Goal: Check status: Check status

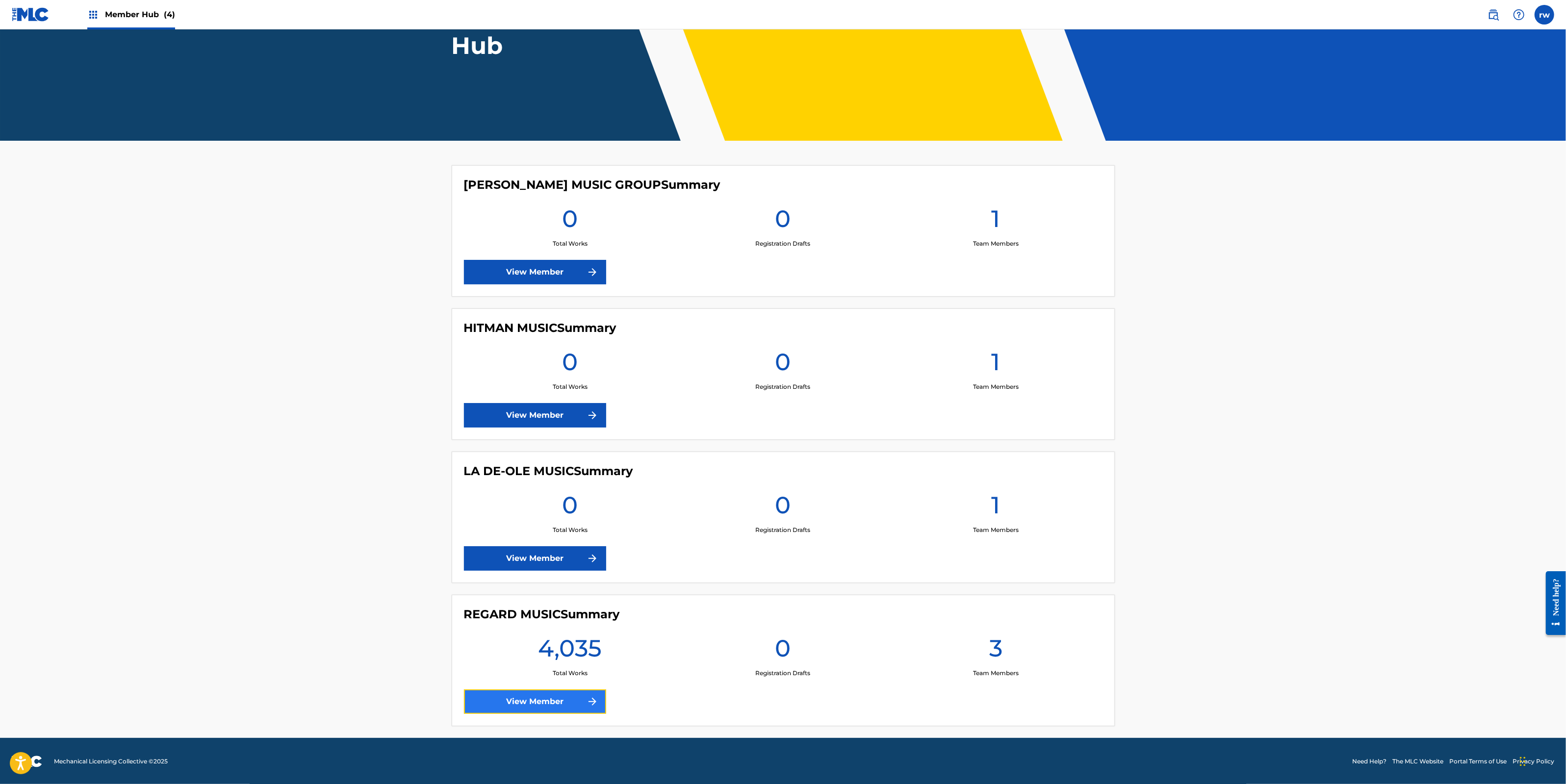
click at [540, 703] on link "View Member" at bounding box center [535, 702] width 142 height 25
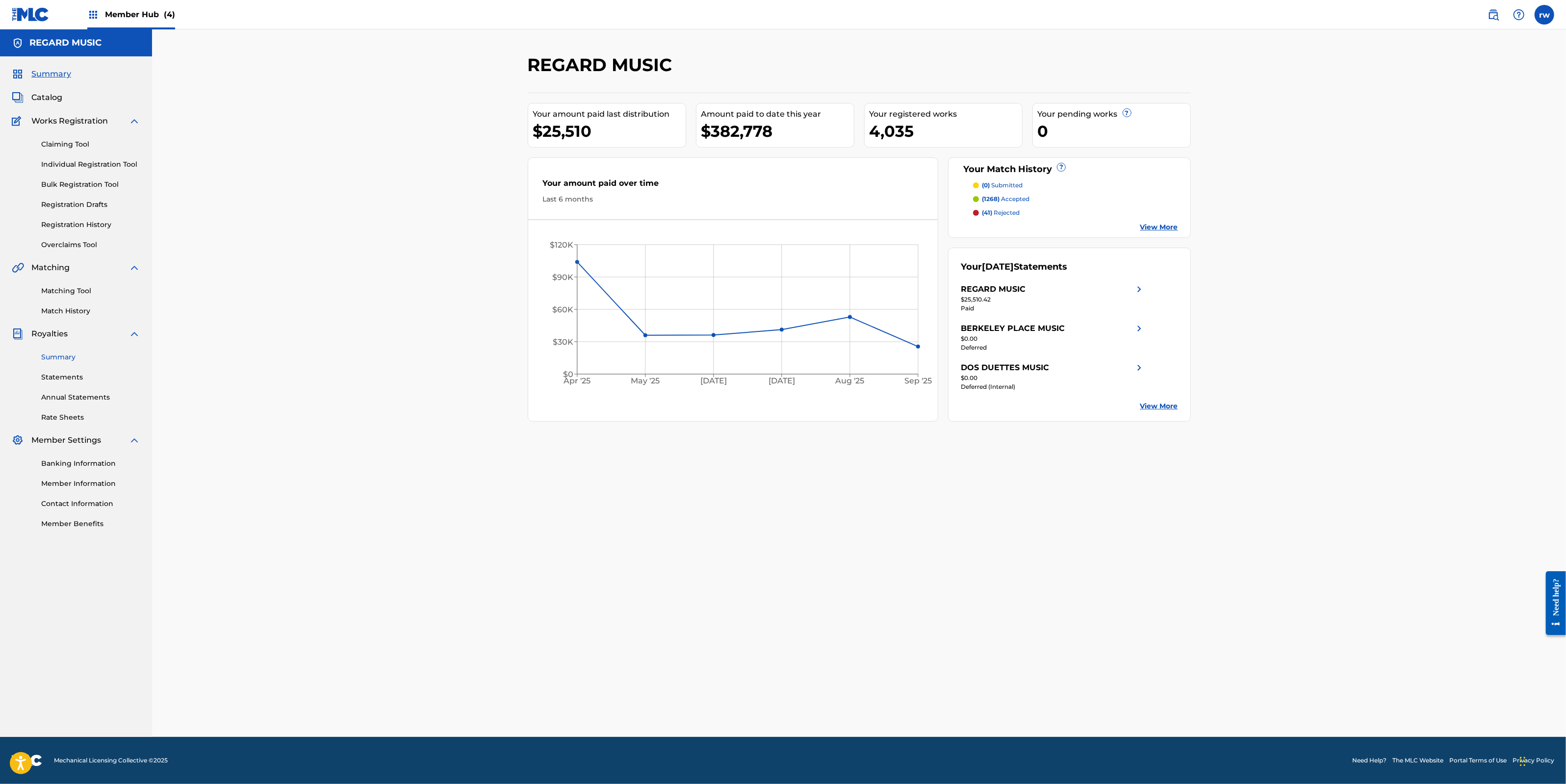
click at [69, 357] on link "Summary" at bounding box center [91, 357] width 99 height 10
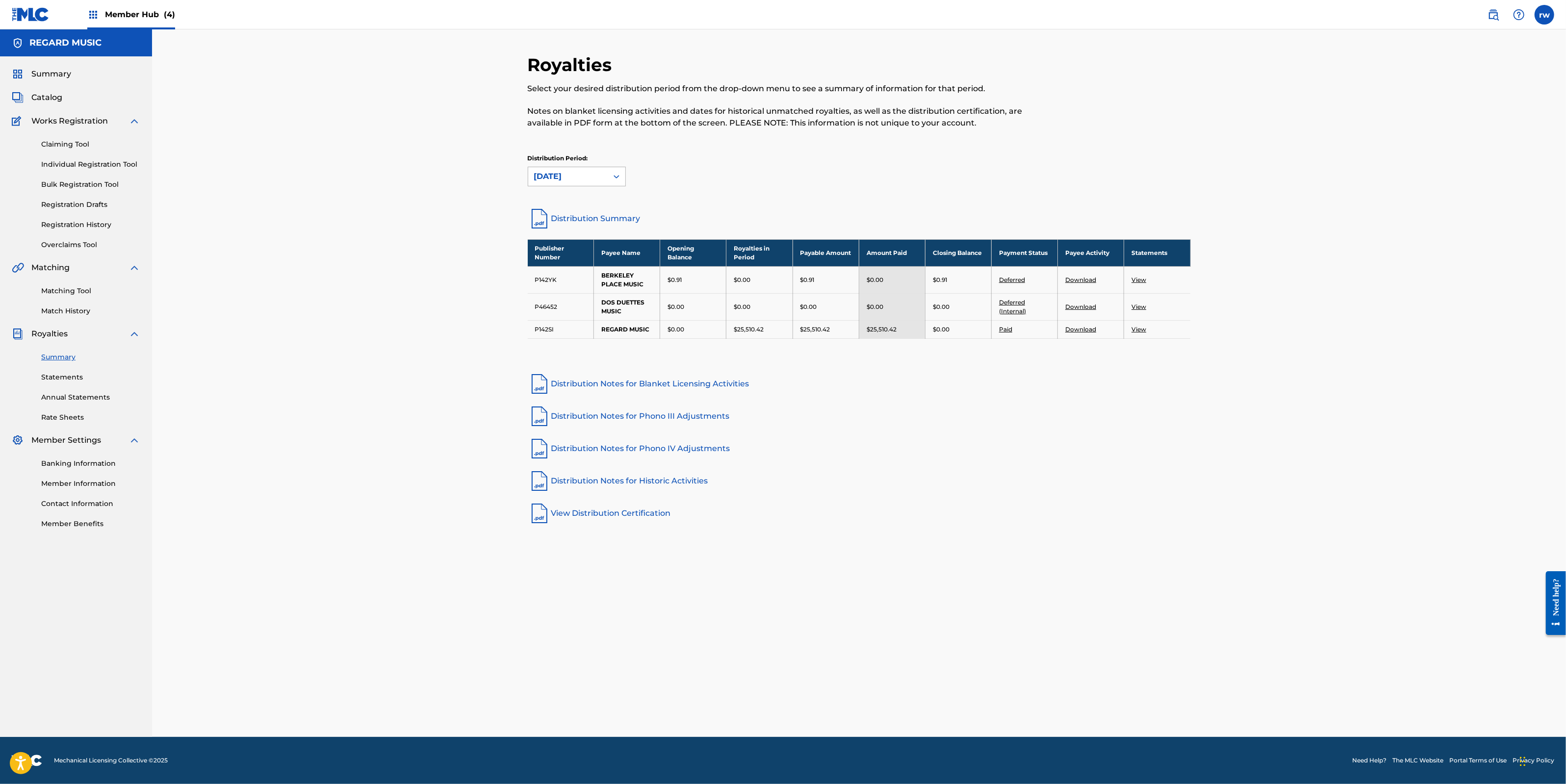
click at [620, 178] on icon at bounding box center [616, 176] width 10 height 10
click at [573, 228] on div "[DATE]" at bounding box center [576, 223] width 97 height 25
click at [618, 174] on icon at bounding box center [616, 176] width 10 height 10
click at [575, 242] on div "[DATE]" at bounding box center [576, 248] width 97 height 25
click at [63, 354] on link "Summary" at bounding box center [91, 357] width 99 height 10
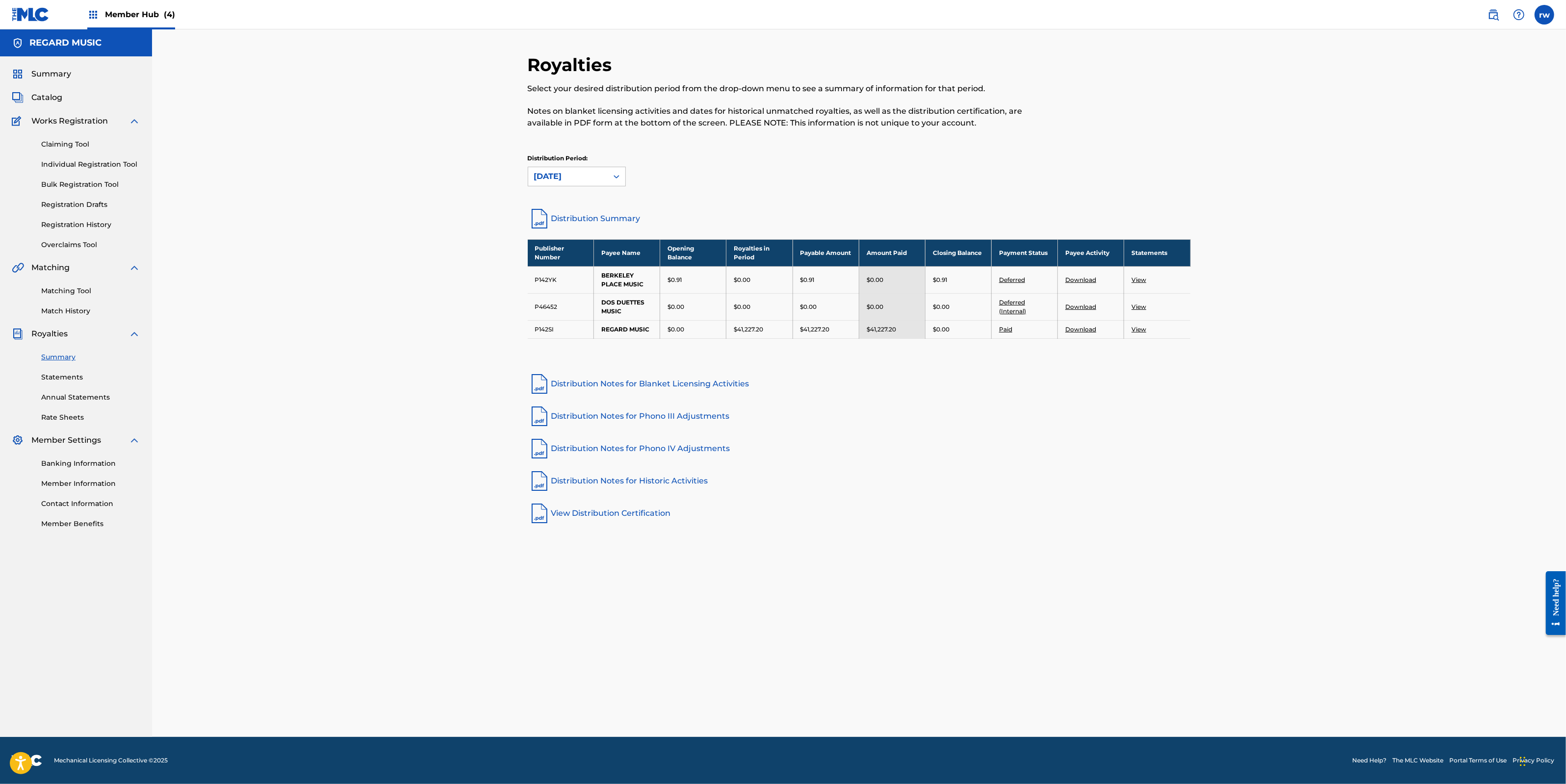
click at [602, 220] on link "Distribution Summary" at bounding box center [859, 218] width 663 height 23
click at [62, 355] on link "Summary" at bounding box center [91, 357] width 99 height 10
click at [620, 180] on icon at bounding box center [616, 176] width 10 height 10
click at [557, 318] on div "[DATE]" at bounding box center [576, 321] width 97 height 25
click at [616, 176] on icon at bounding box center [616, 176] width 10 height 10
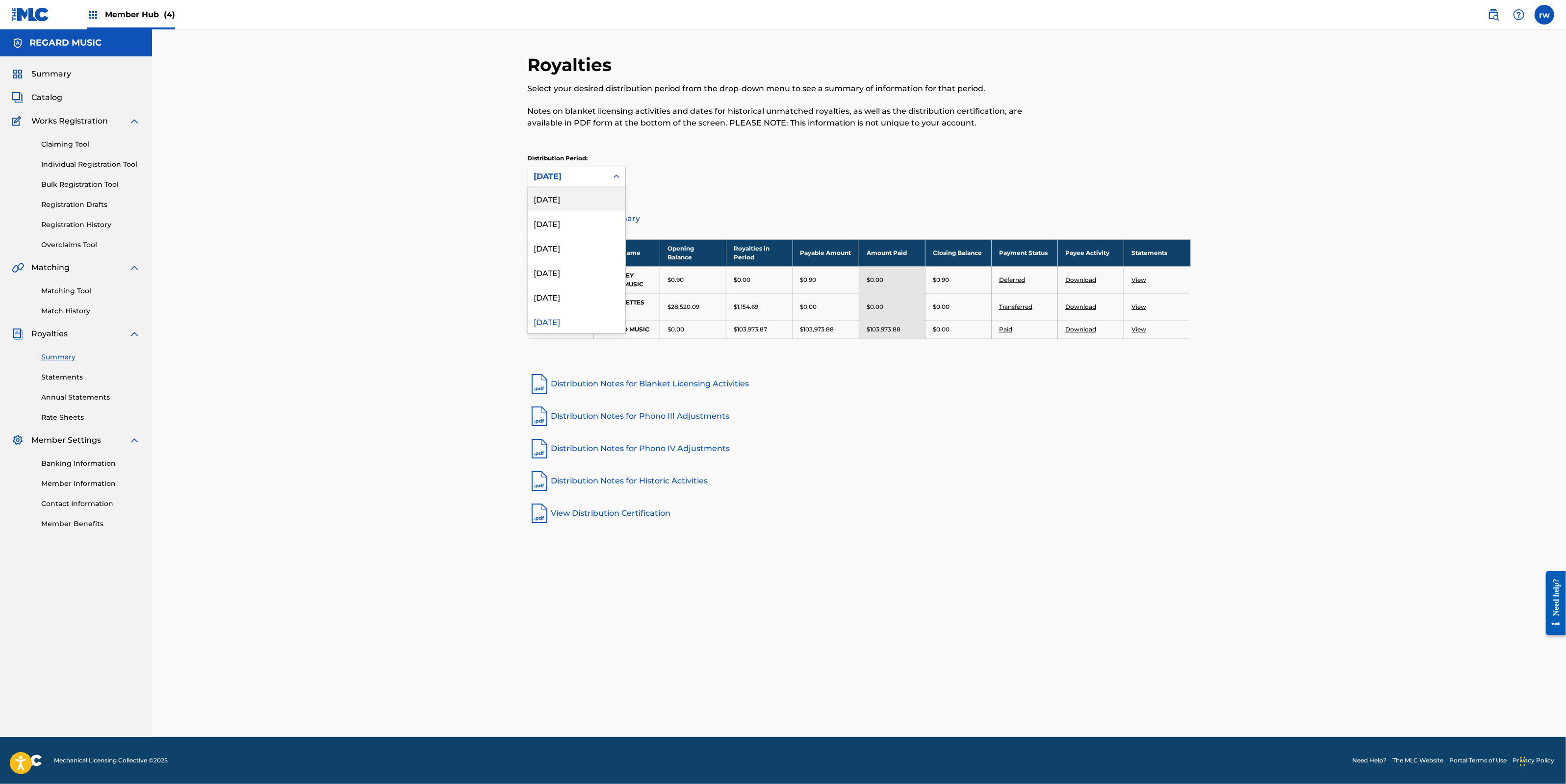
click at [571, 198] on div "[DATE]" at bounding box center [576, 198] width 97 height 25
click at [614, 179] on icon at bounding box center [616, 176] width 10 height 10
click at [588, 219] on div "[DATE]" at bounding box center [576, 223] width 97 height 25
click at [612, 175] on icon at bounding box center [616, 176] width 10 height 10
click at [565, 248] on div "[DATE]" at bounding box center [576, 248] width 97 height 25
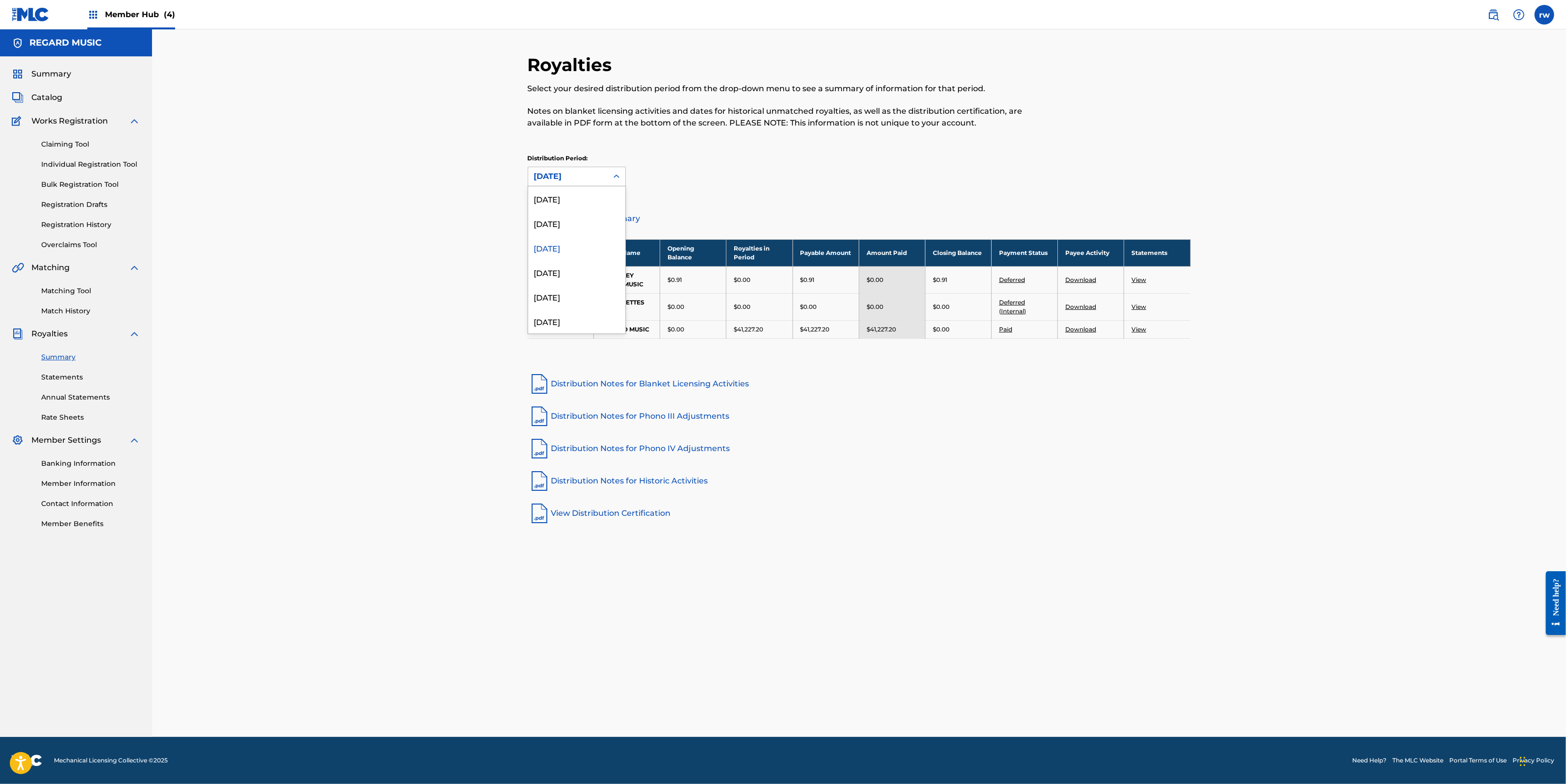
click at [618, 179] on icon at bounding box center [616, 176] width 10 height 10
click at [586, 204] on div "[DATE]" at bounding box center [576, 198] width 97 height 25
click at [612, 178] on icon at bounding box center [616, 176] width 10 height 10
click at [580, 214] on div "[DATE]" at bounding box center [576, 223] width 97 height 25
click at [620, 178] on icon at bounding box center [616, 176] width 10 height 10
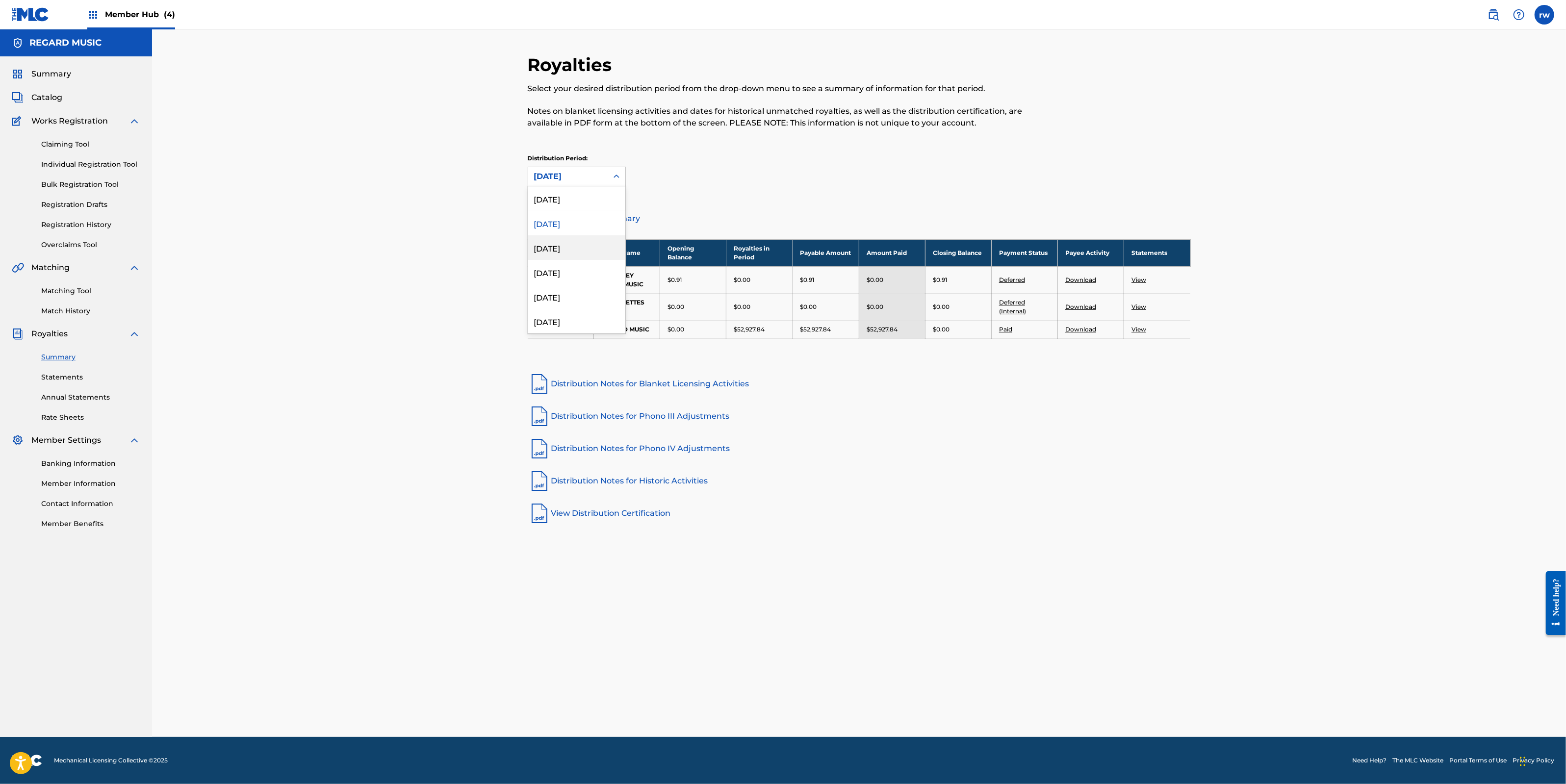
click at [564, 244] on div "[DATE]" at bounding box center [576, 248] width 97 height 25
click at [617, 172] on icon at bounding box center [616, 176] width 10 height 10
click at [570, 273] on div "[DATE]" at bounding box center [576, 272] width 97 height 25
click at [616, 180] on icon at bounding box center [616, 176] width 10 height 10
click at [584, 299] on div "[DATE]" at bounding box center [576, 297] width 97 height 25
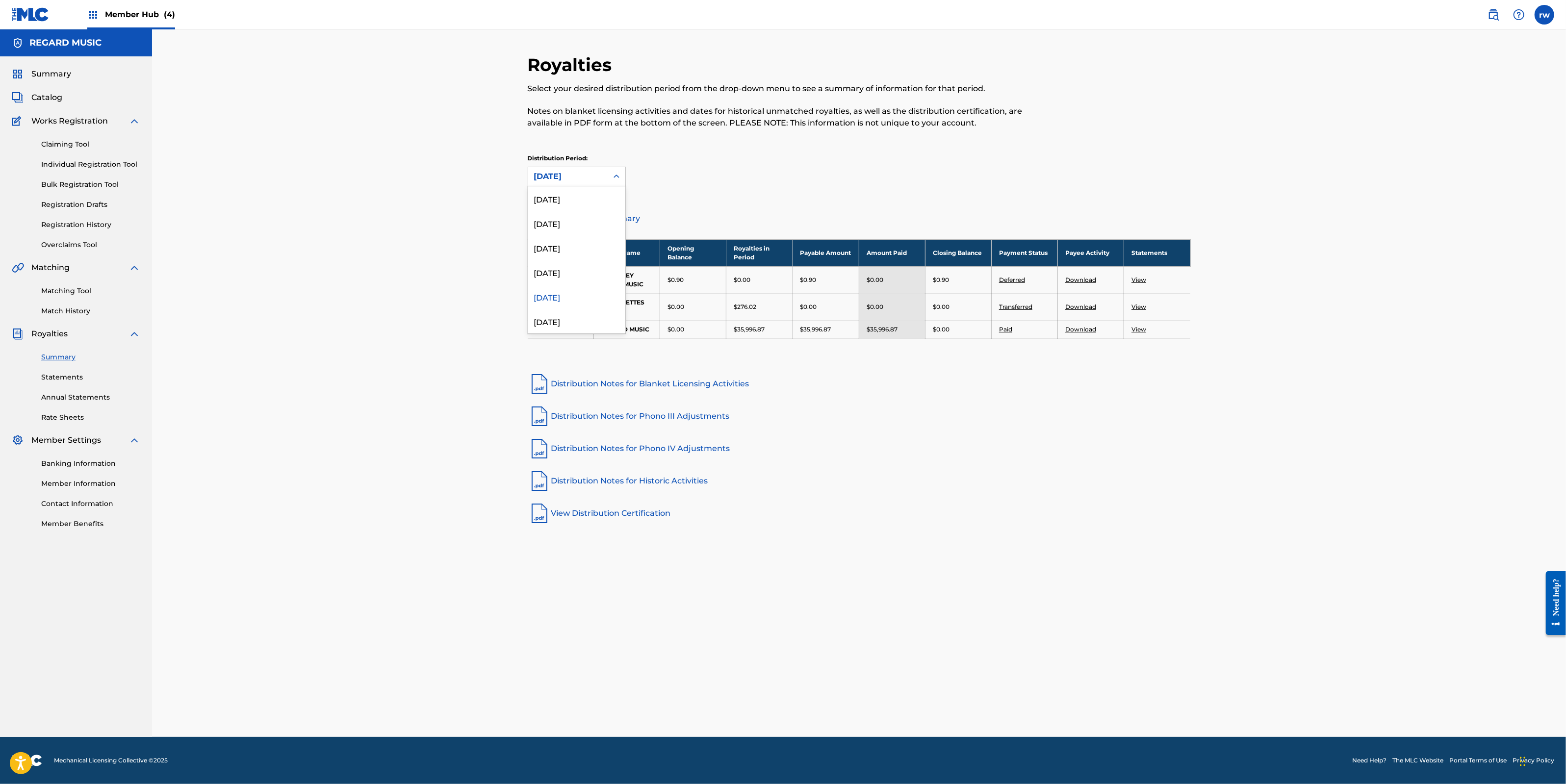
click at [614, 178] on icon at bounding box center [616, 176] width 10 height 10
click at [579, 319] on div "[DATE]" at bounding box center [576, 321] width 97 height 25
click at [615, 171] on div at bounding box center [616, 176] width 17 height 17
click at [715, 198] on div "Royalties Select your desired distribution period from the drop-down menu to se…" at bounding box center [859, 130] width 663 height 153
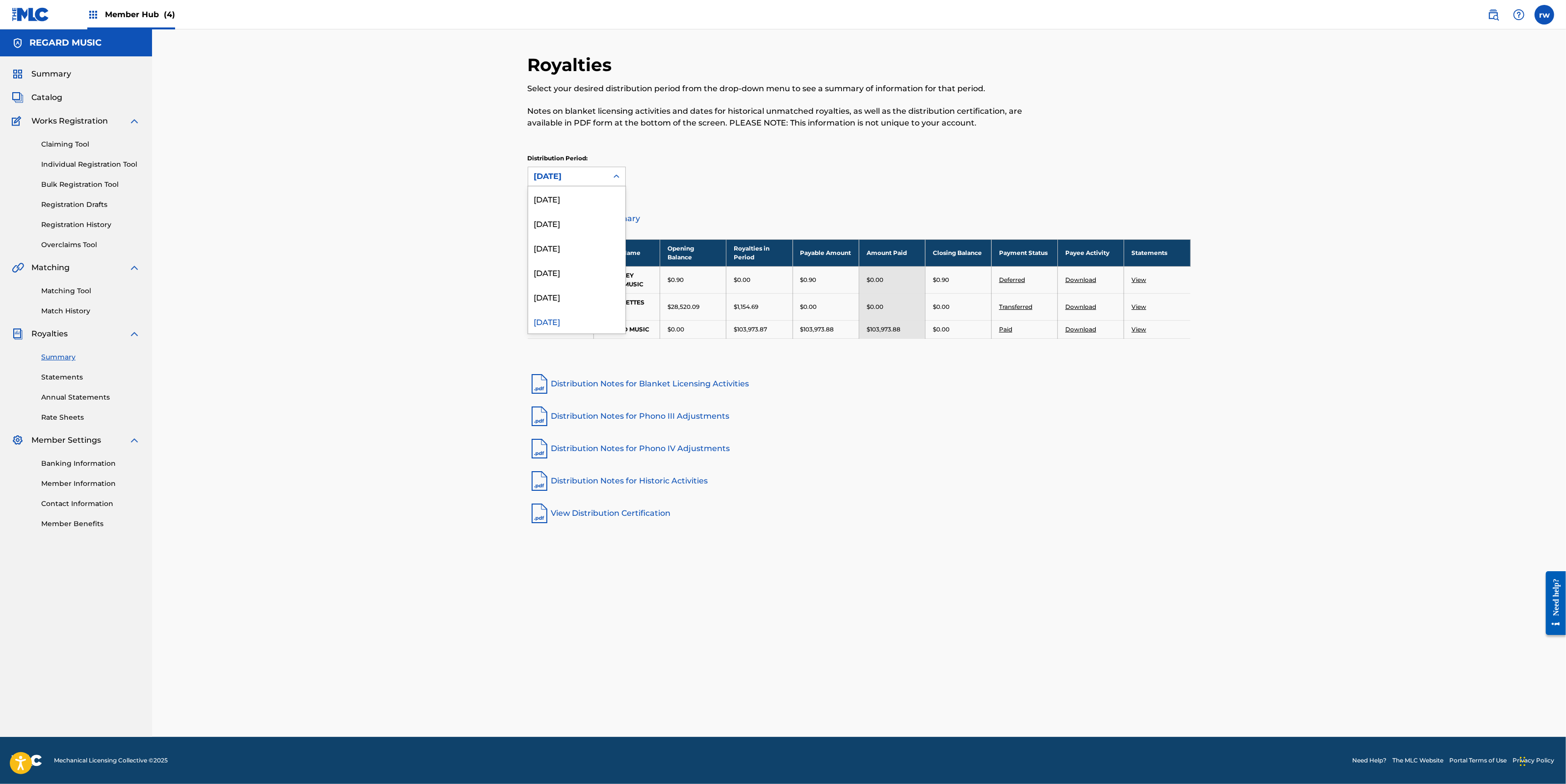
click at [616, 178] on icon at bounding box center [616, 176] width 10 height 10
click at [596, 204] on div "[DATE]" at bounding box center [576, 198] width 97 height 25
click at [647, 443] on link "Distribution Notes for Phono IV Adjustments" at bounding box center [859, 448] width 663 height 23
click at [652, 418] on link "Distribution Notes for Phono III Adjustments" at bounding box center [859, 416] width 663 height 23
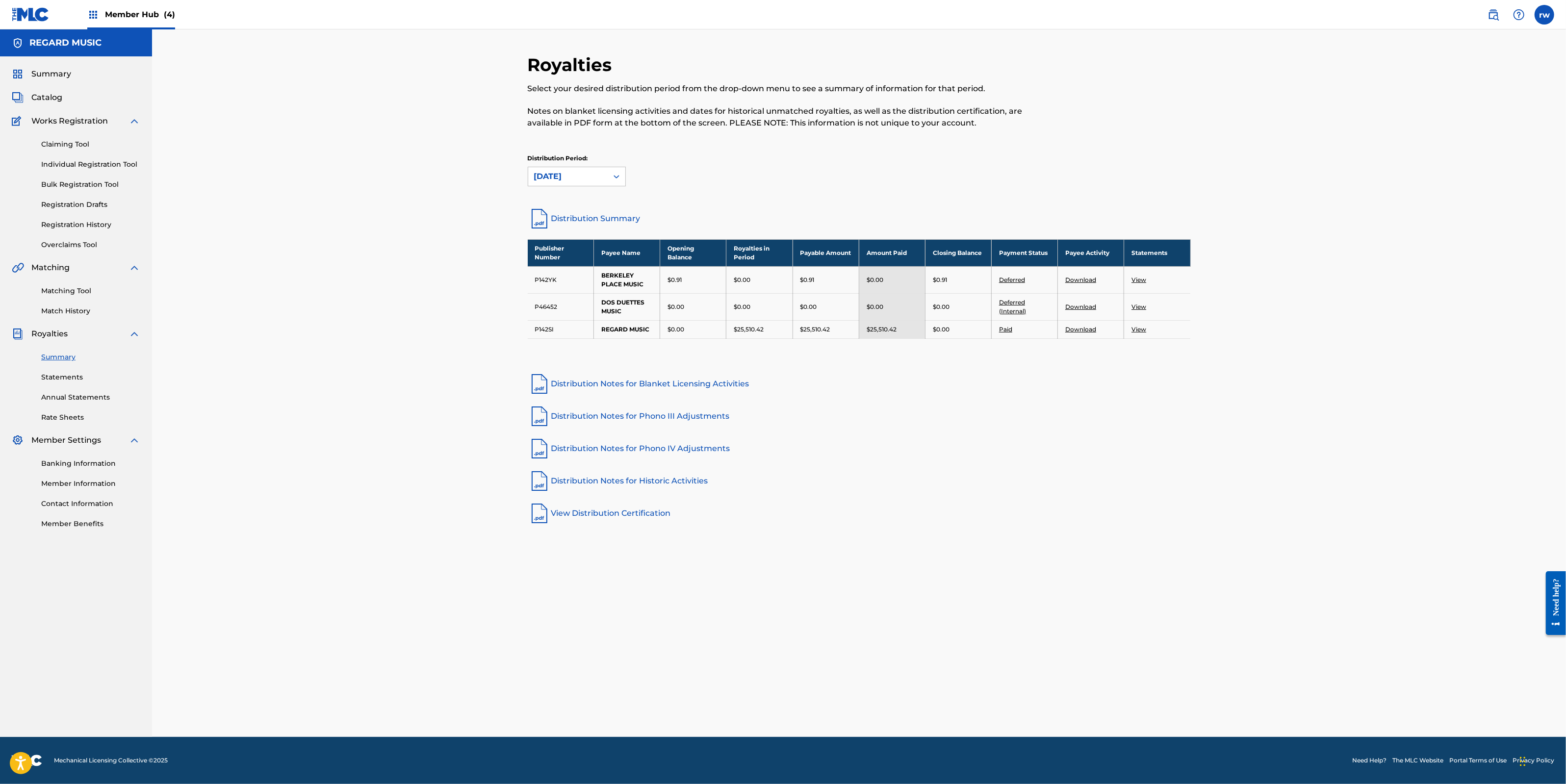
click at [630, 514] on link "View Distribution Certification" at bounding box center [859, 513] width 663 height 23
click at [760, 178] on div "Distribution Period: [DATE]" at bounding box center [859, 170] width 663 height 32
click at [608, 177] on div at bounding box center [616, 176] width 17 height 19
click at [575, 329] on div "[DATE]" at bounding box center [576, 321] width 97 height 25
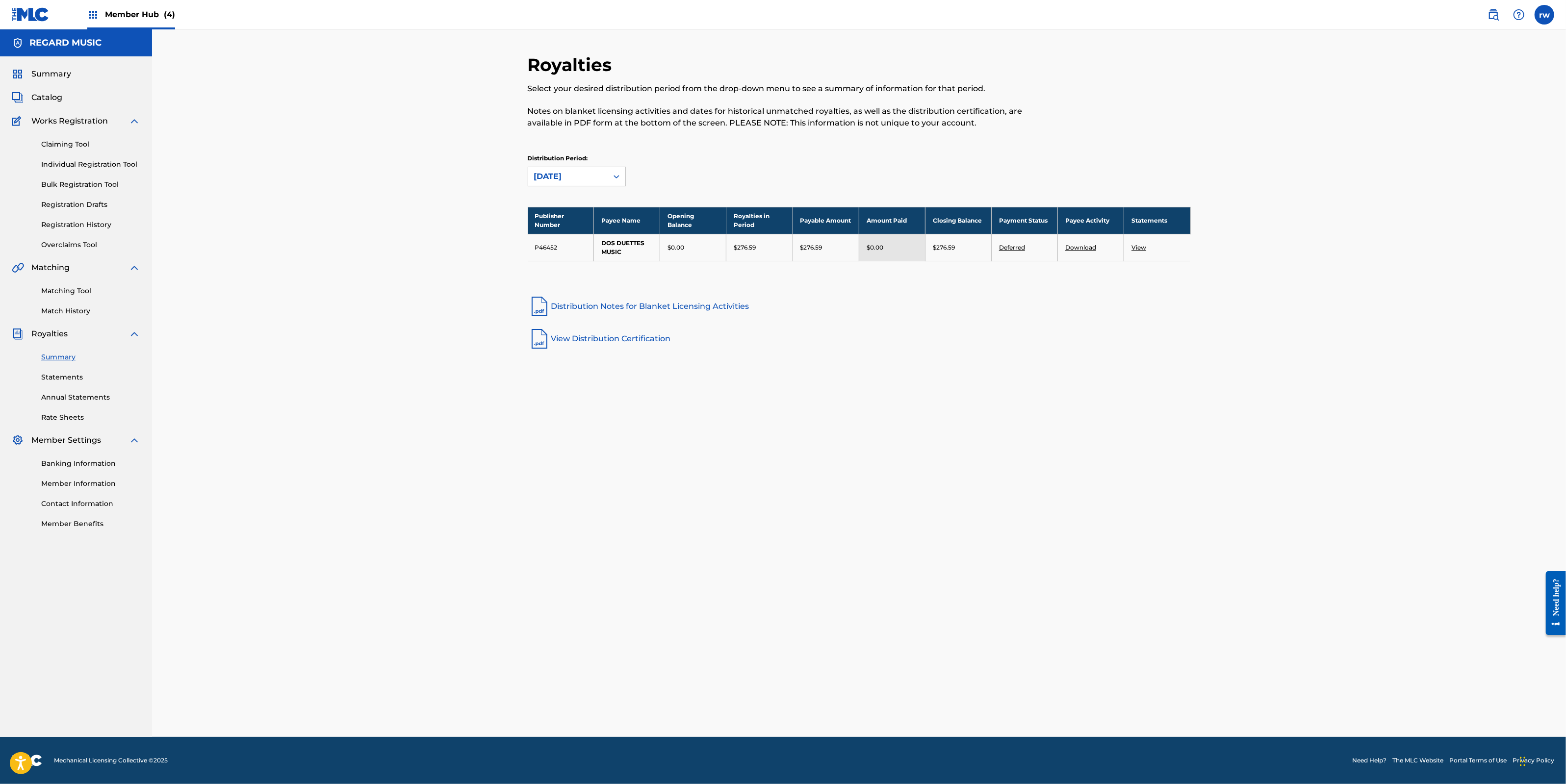
click at [618, 174] on icon at bounding box center [616, 176] width 10 height 10
click at [564, 292] on div "[DATE]" at bounding box center [576, 297] width 97 height 25
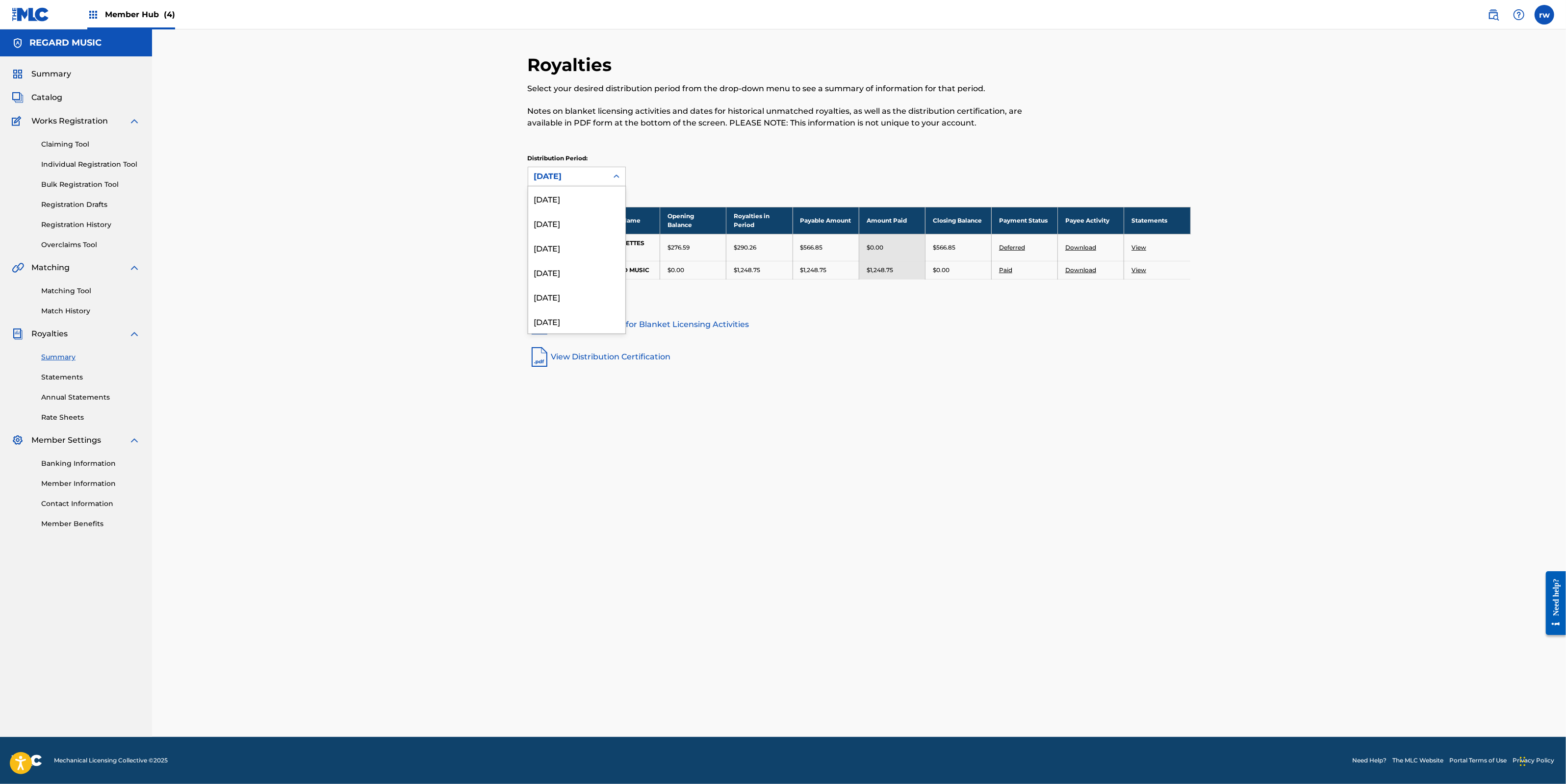
click at [613, 178] on icon at bounding box center [616, 176] width 10 height 10
click at [556, 290] on div "[DATE]" at bounding box center [576, 289] width 97 height 25
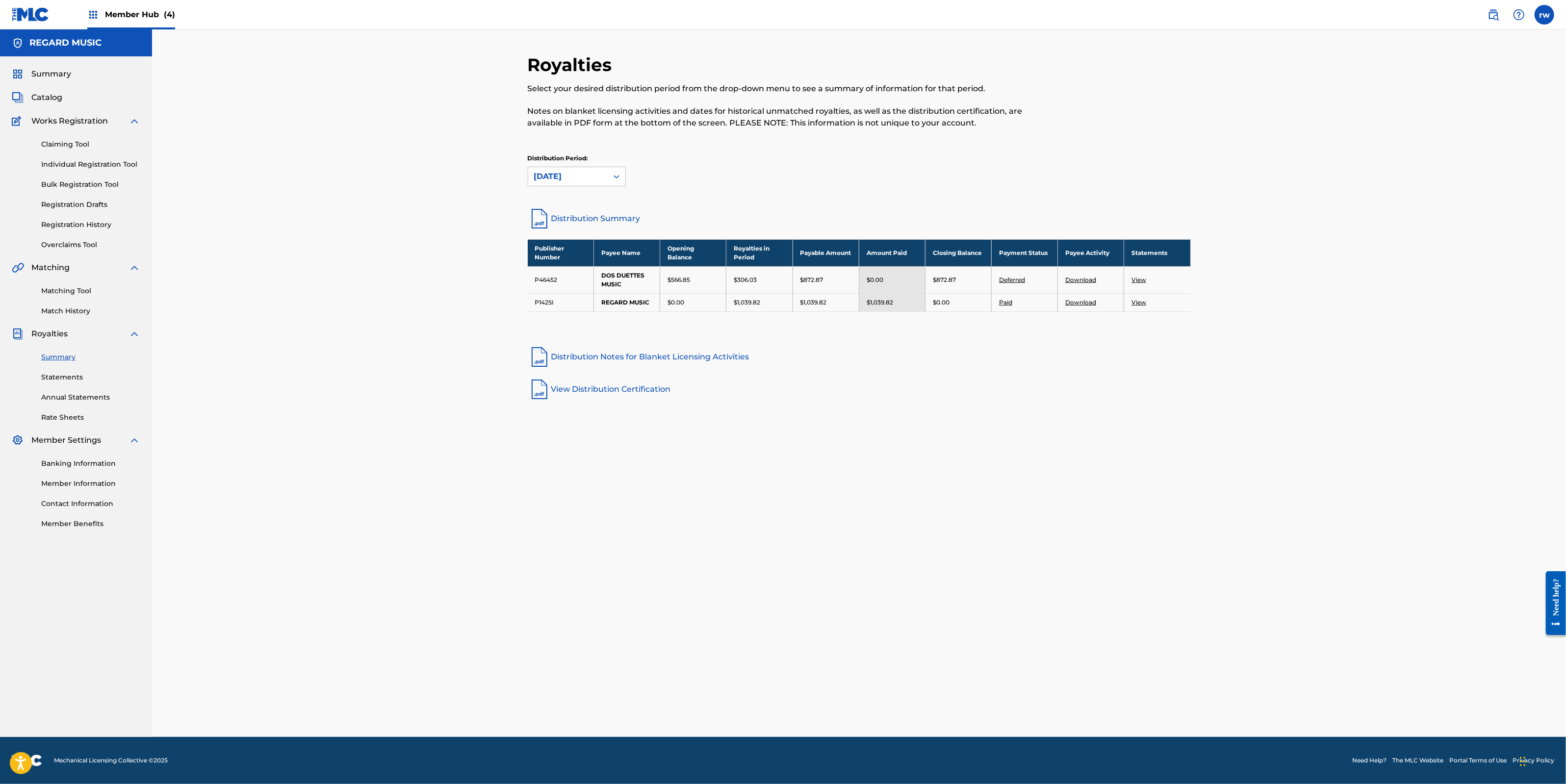
click at [620, 176] on icon at bounding box center [616, 176] width 10 height 10
click at [554, 285] on div "[DATE]" at bounding box center [576, 289] width 97 height 25
click at [616, 176] on icon at bounding box center [616, 176] width 10 height 10
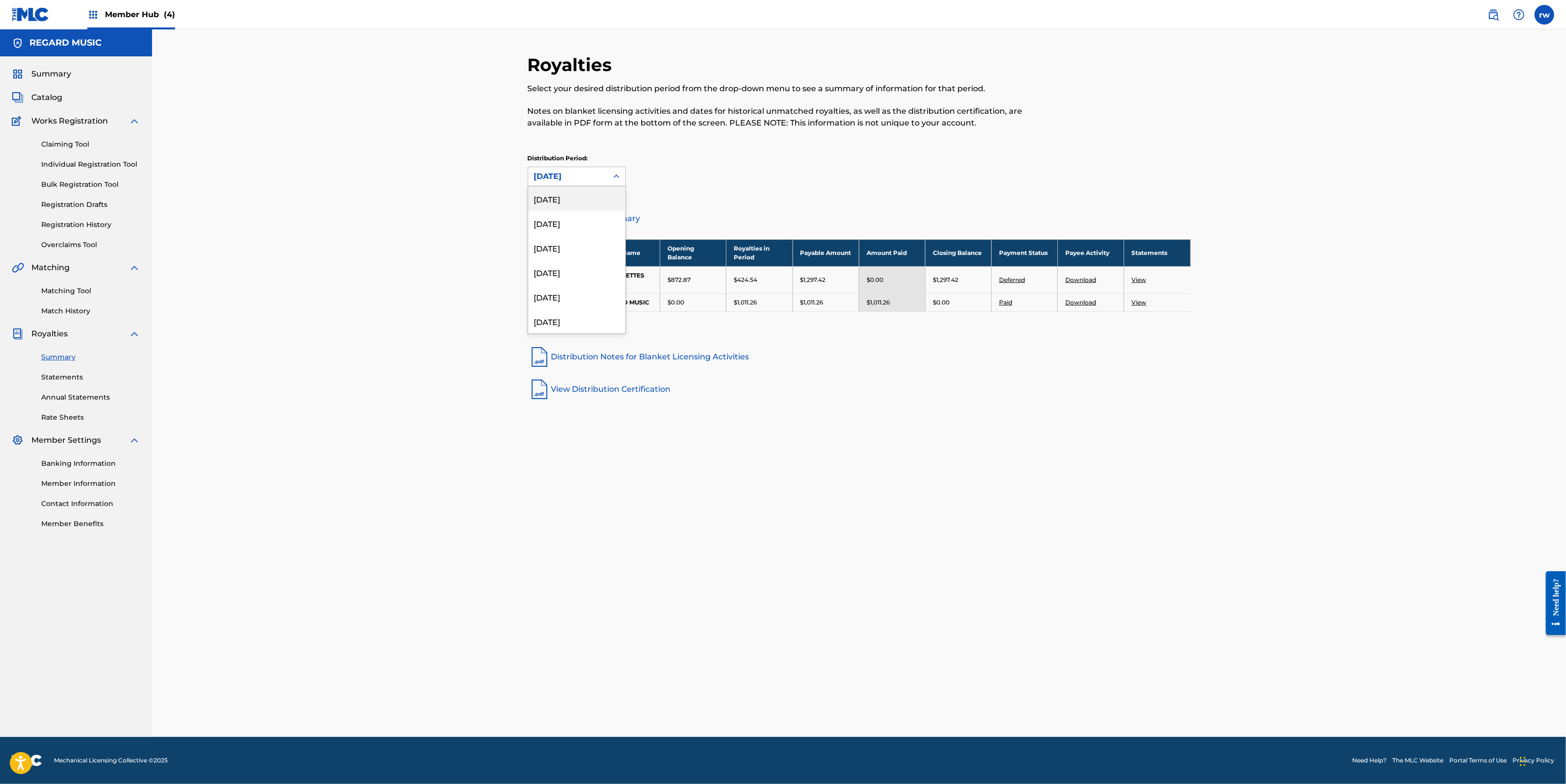
click at [586, 199] on div "[DATE]" at bounding box center [576, 198] width 97 height 25
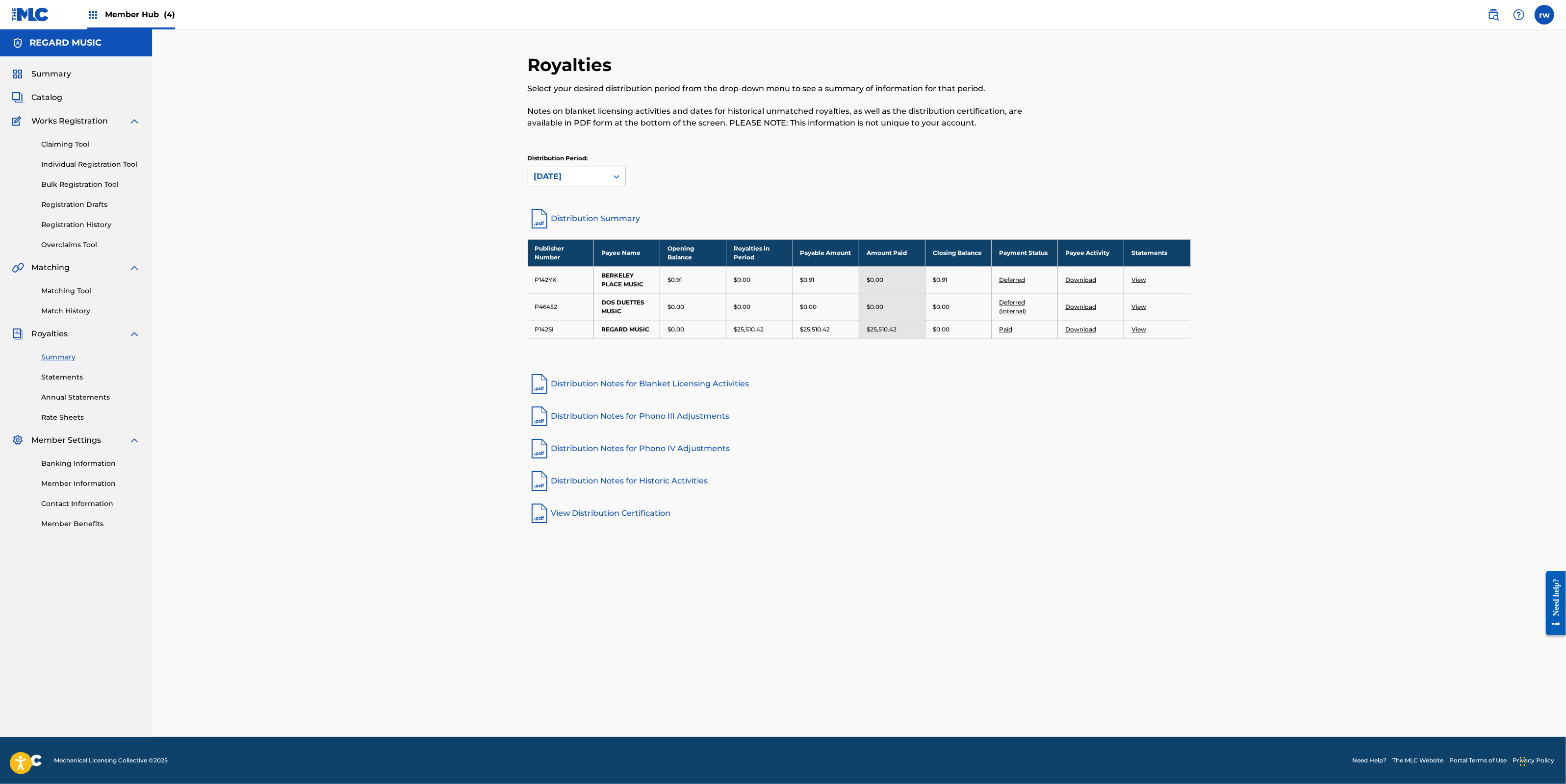
click at [1134, 327] on link "View" at bounding box center [1139, 329] width 15 height 7
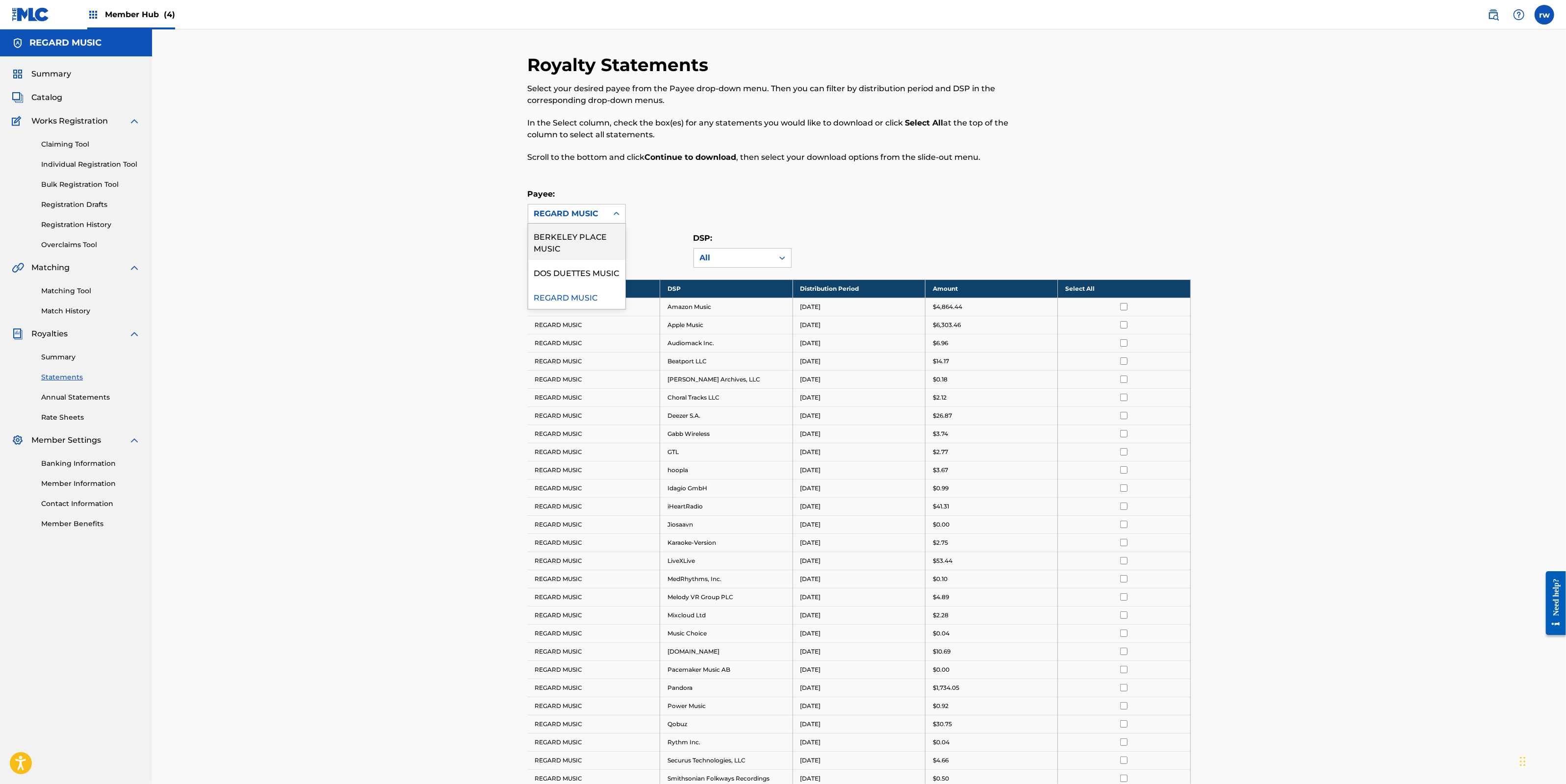
click at [616, 209] on icon at bounding box center [616, 214] width 10 height 10
click at [715, 180] on div "Royalty Statements Select your desired payee from the Payee drop-down menu. The…" at bounding box center [859, 548] width 663 height 989
click at [871, 233] on div "Distribution Period: [DATE] DSP: All" at bounding box center [859, 250] width 663 height 35
click at [47, 97] on span "Catalog" at bounding box center [47, 97] width 31 height 12
